Goal: Task Accomplishment & Management: Use online tool/utility

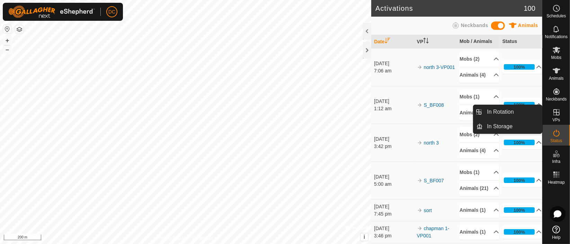
click at [555, 113] on icon at bounding box center [556, 112] width 8 height 8
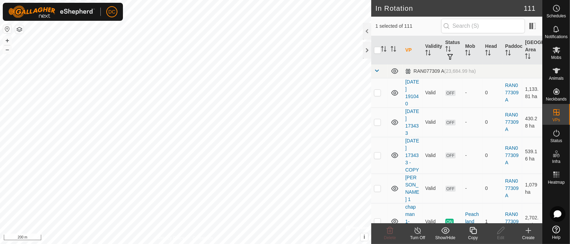
click at [473, 230] on icon at bounding box center [473, 230] width 9 height 8
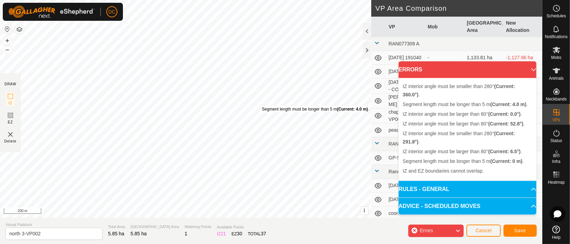
click at [262, 106] on div "Segment length must be longer than 5 m (Current: 4.0 m) . + – ⇧ i © Mapbox , © …" at bounding box center [185, 108] width 371 height 217
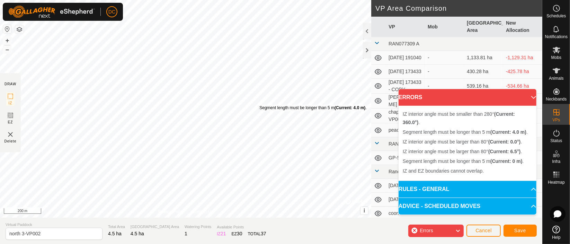
click at [259, 105] on div "Segment length must be longer than 5 m (Current: 4.0 m) ." at bounding box center [312, 108] width 107 height 6
click at [259, 104] on div "Segment length must be longer than 5 m (Current: 4.0 m) ." at bounding box center [312, 107] width 107 height 6
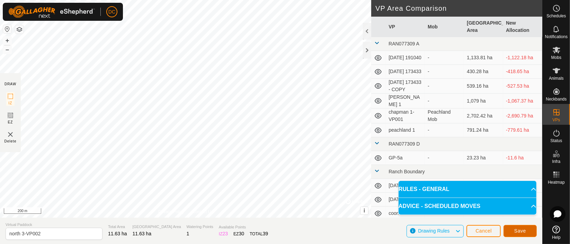
click at [527, 231] on button "Save" at bounding box center [519, 231] width 33 height 12
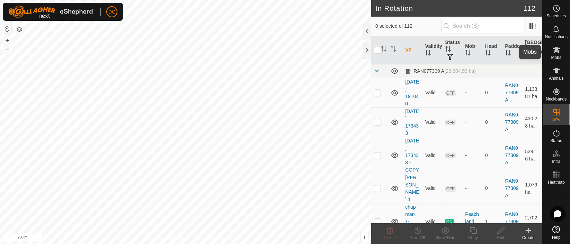
click at [557, 51] on icon at bounding box center [557, 50] width 8 height 7
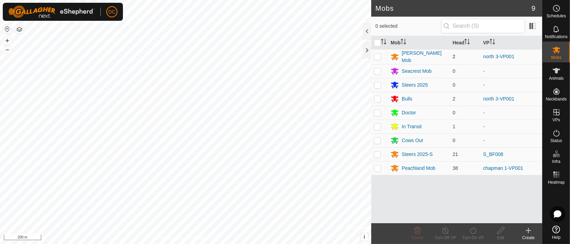
click at [375, 54] on p-checkbox at bounding box center [377, 57] width 7 height 6
checkbox input "true"
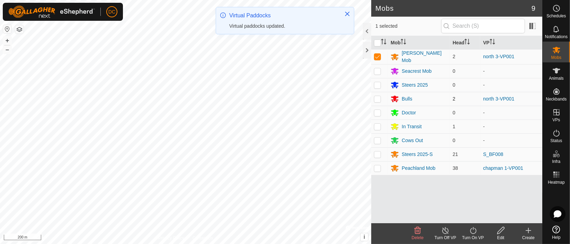
click at [379, 98] on p-checkbox at bounding box center [377, 99] width 7 height 6
checkbox input "true"
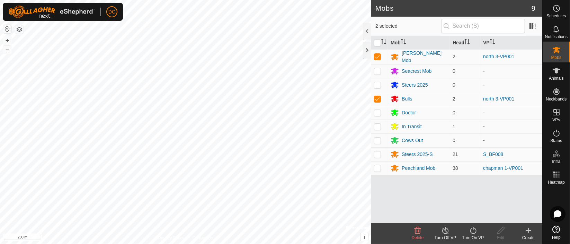
click at [472, 232] on icon at bounding box center [473, 230] width 9 height 8
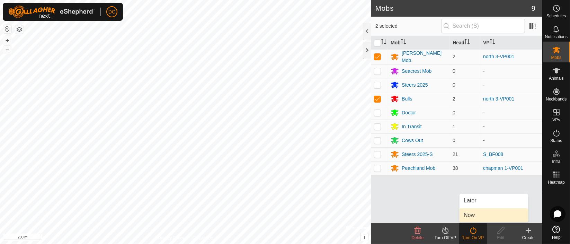
click at [484, 212] on link "Now" at bounding box center [493, 215] width 69 height 14
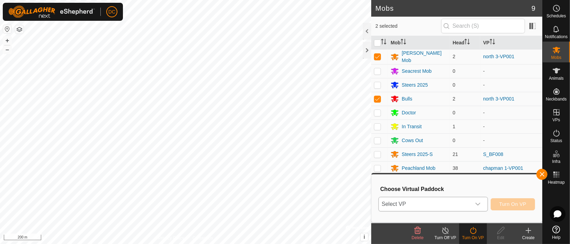
click at [480, 202] on icon "dropdown trigger" at bounding box center [478, 204] width 6 height 6
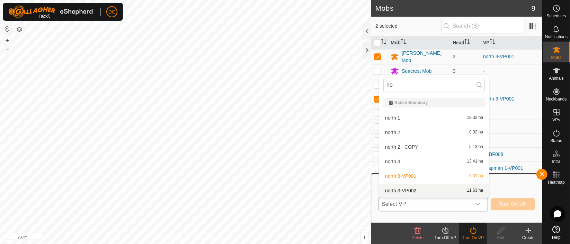
type input "no"
click at [425, 189] on li "north 3-VP002 11.63 ha" at bounding box center [434, 191] width 110 height 14
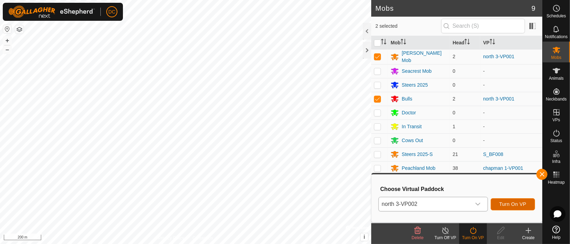
click at [515, 204] on span "Turn On VP" at bounding box center [512, 204] width 27 height 6
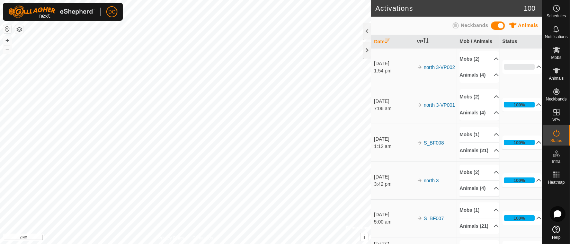
click at [227, 243] on html "DC Schedules Notifications Mobs Animals Neckbands VPs Status Infra Heatmap Help…" at bounding box center [285, 122] width 570 height 244
click at [242, 243] on html "DC Schedules Notifications Mobs Animals Neckbands VPs Status Infra Heatmap Help…" at bounding box center [285, 122] width 570 height 244
